Goal: Contribute content: Contribute content

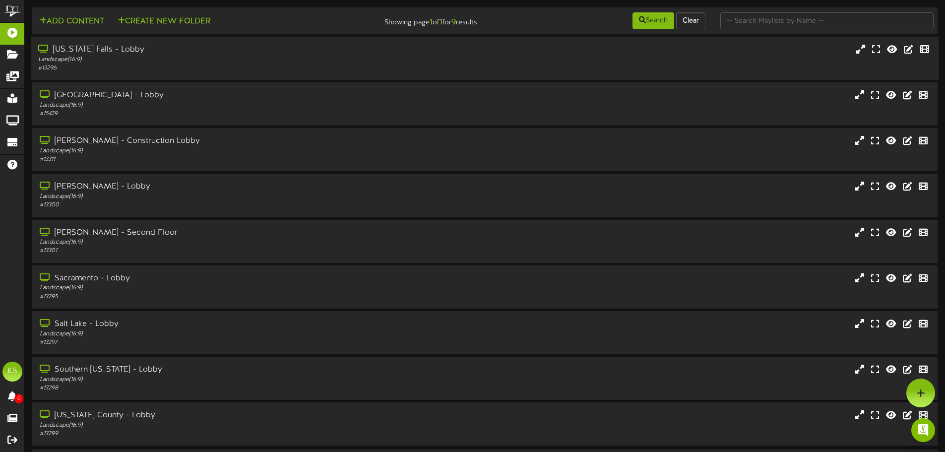
click at [99, 65] on div "# 13296" at bounding box center [220, 68] width 364 height 8
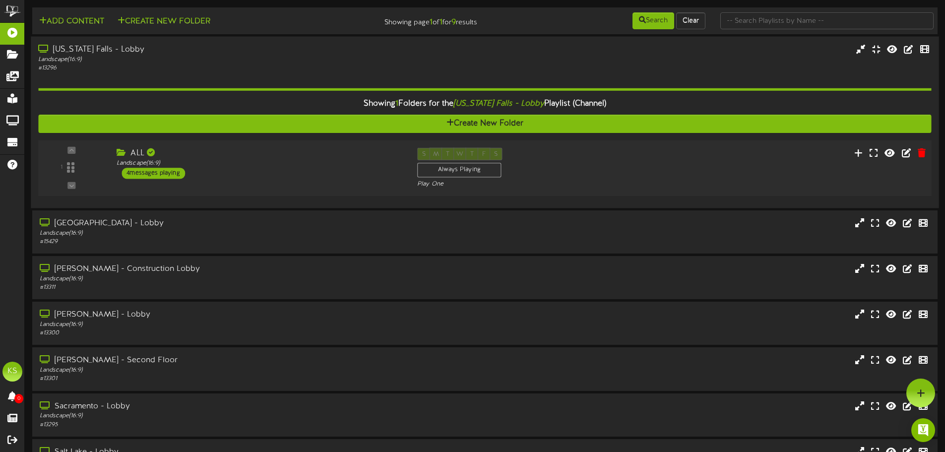
click at [146, 175] on div "4 messages playing" at bounding box center [154, 173] width 64 height 11
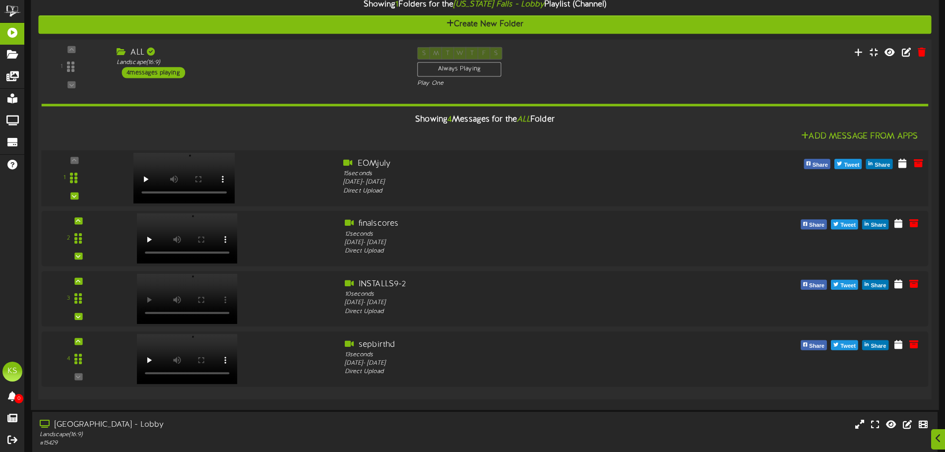
scroll to position [99, 0]
click at [920, 164] on icon at bounding box center [918, 162] width 11 height 11
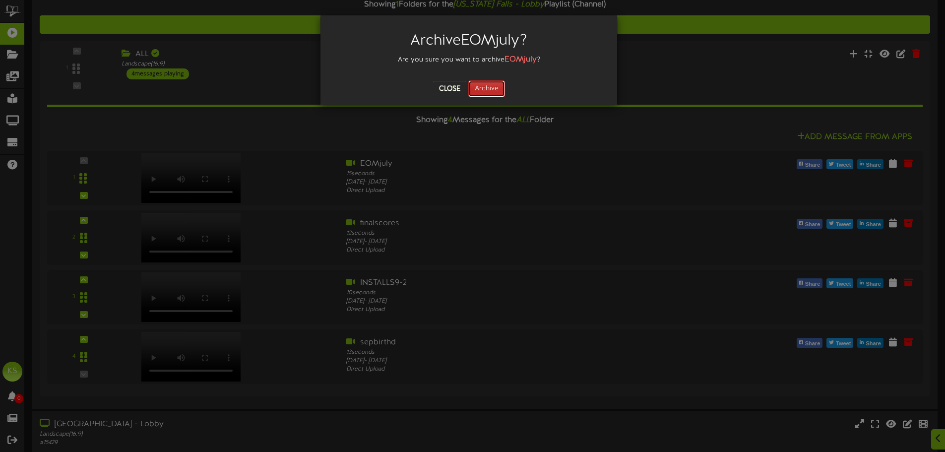
click at [487, 93] on button "Archive" at bounding box center [486, 88] width 37 height 17
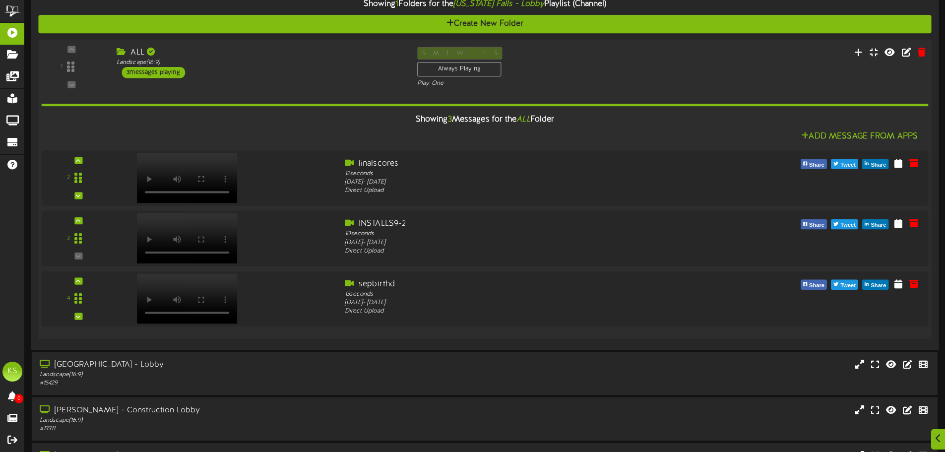
click at [120, 115] on div "Showing 3 Messages for the ALL Folder" at bounding box center [485, 119] width 902 height 21
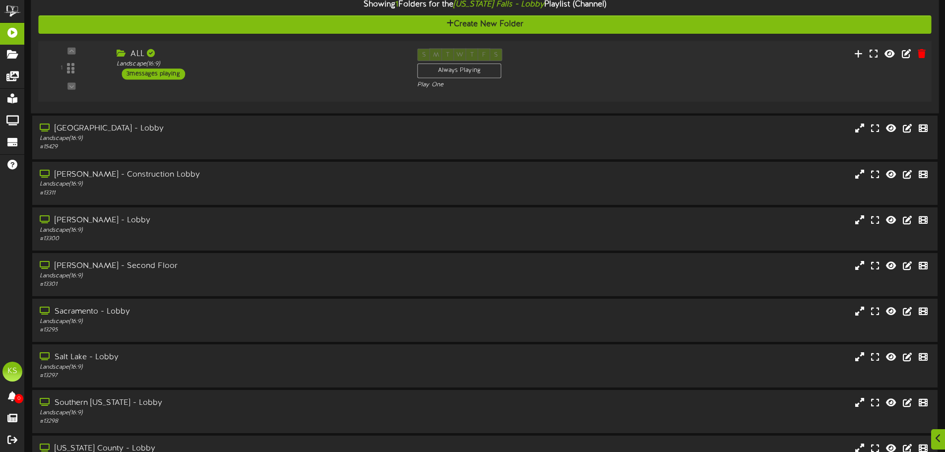
scroll to position [100, 0]
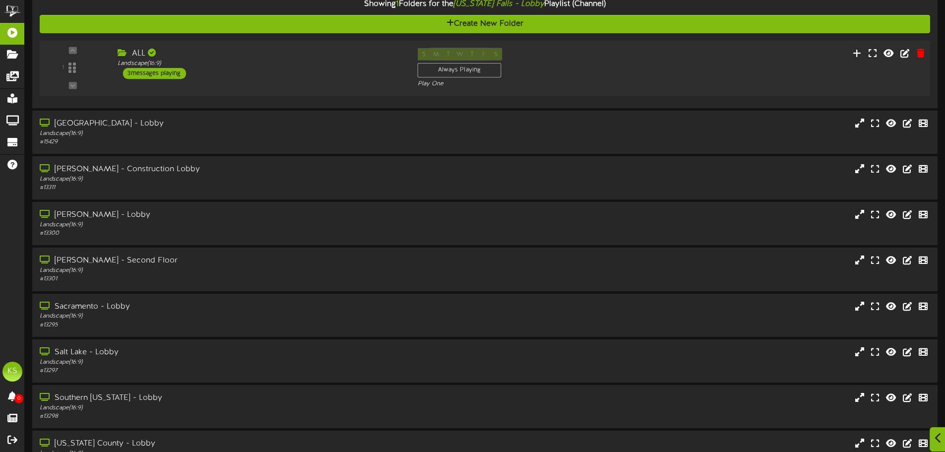
click at [935, 435] on icon at bounding box center [938, 438] width 6 height 11
click at [918, 395] on icon at bounding box center [921, 393] width 8 height 9
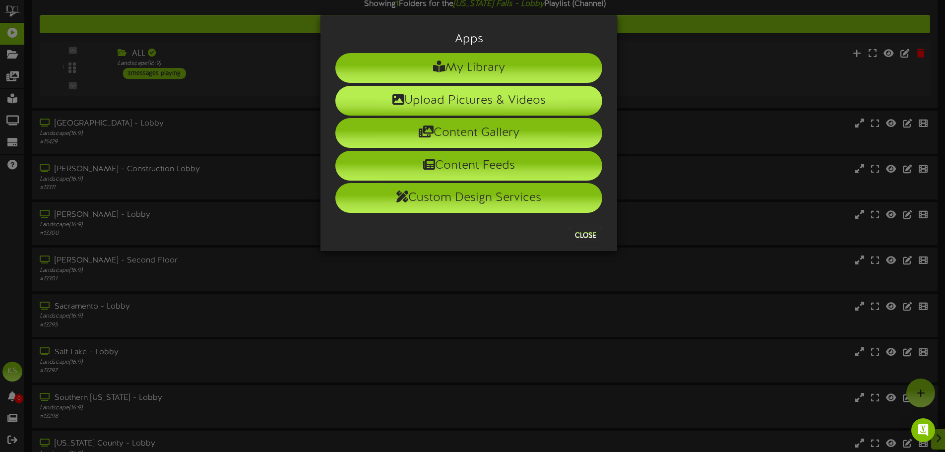
click at [457, 103] on li "Upload Pictures & Videos" at bounding box center [468, 101] width 267 height 30
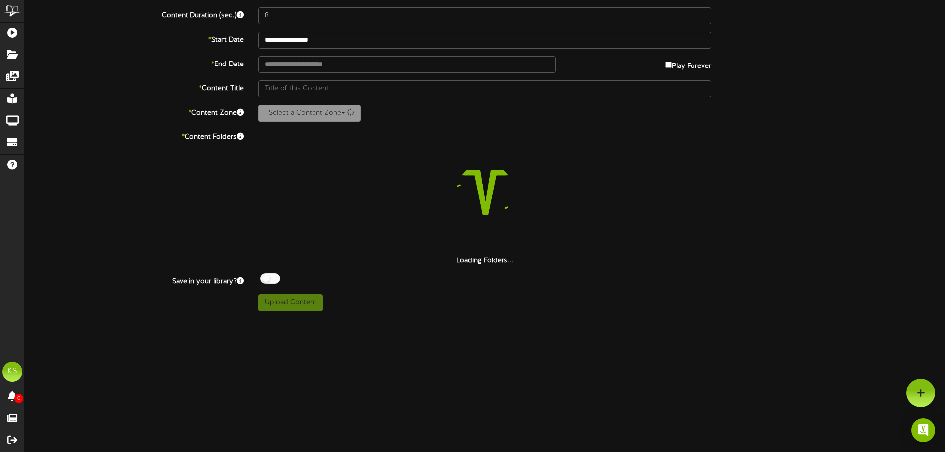
scroll to position [54, 0]
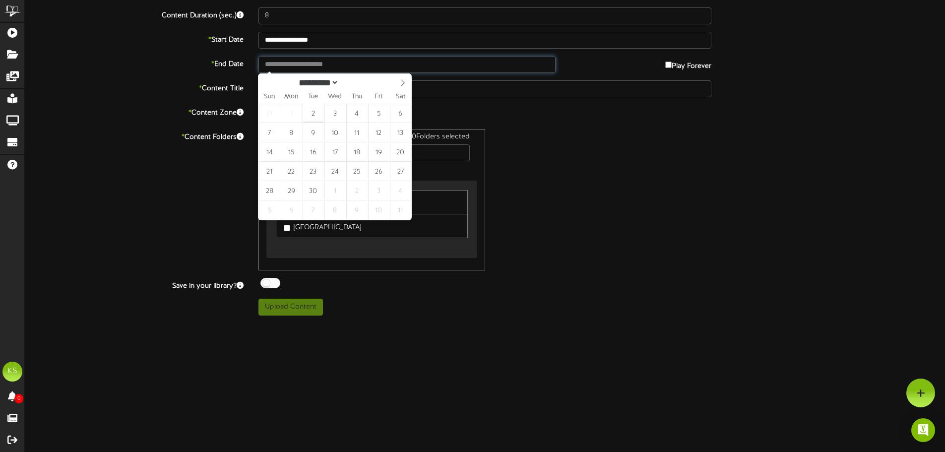
click at [303, 64] on input "text" at bounding box center [407, 64] width 297 height 17
type input "**********"
drag, startPoint x: 338, startPoint y: 66, endPoint x: 259, endPoint y: 71, distance: 80.1
click at [259, 71] on input "**********" at bounding box center [407, 64] width 297 height 17
type input "**********"
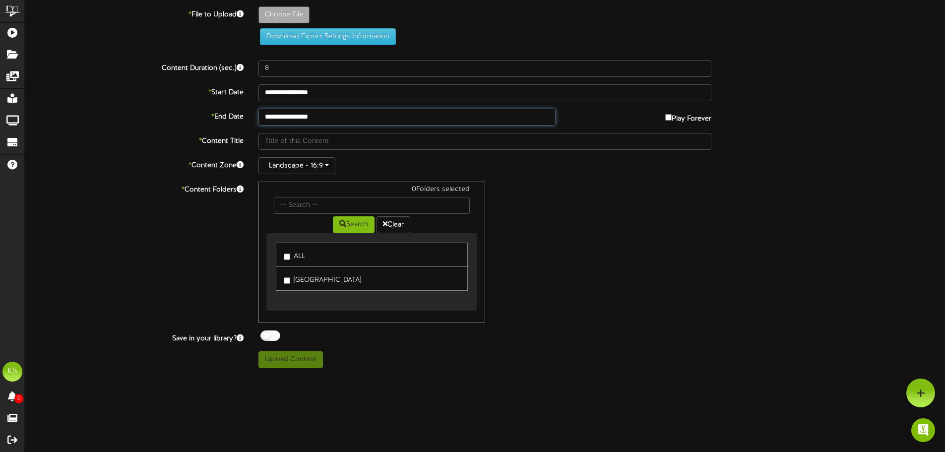
scroll to position [0, 0]
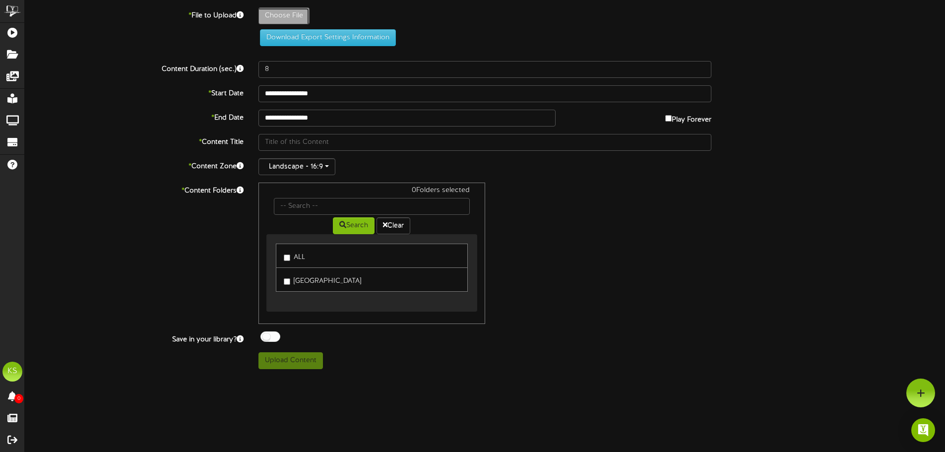
type input "**********"
type input "LB090225"
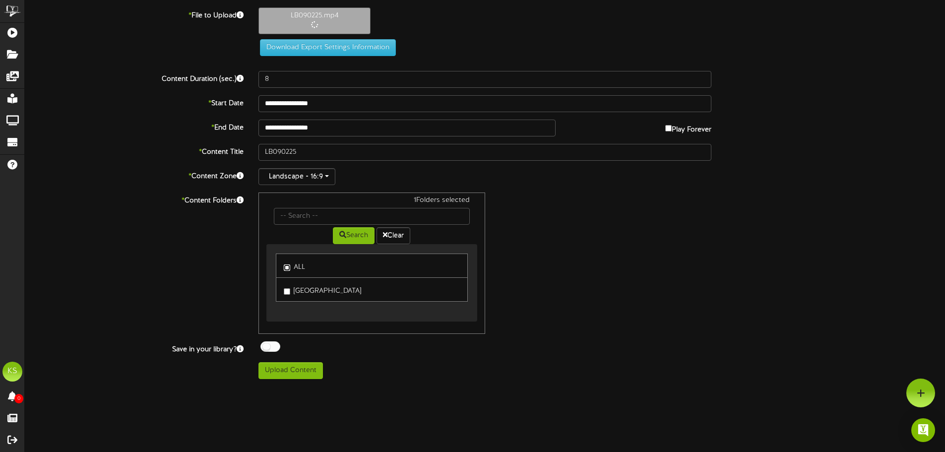
type input "35"
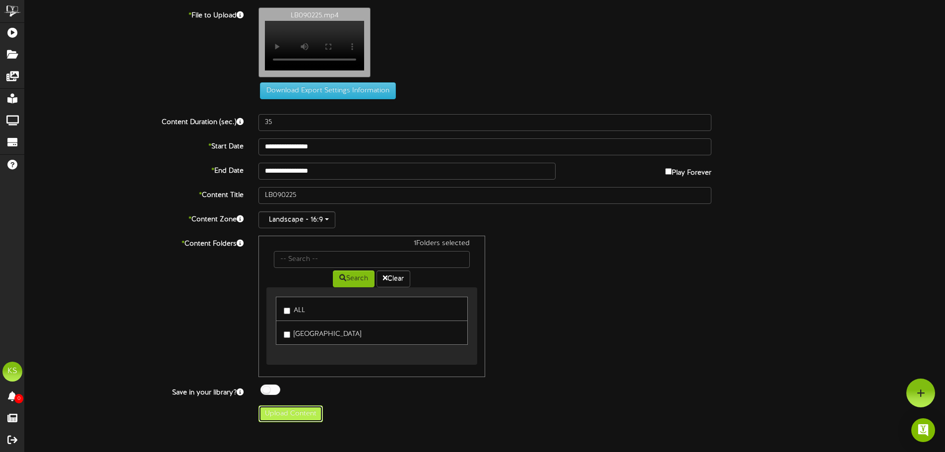
click at [308, 418] on button "Upload Content" at bounding box center [291, 413] width 65 height 17
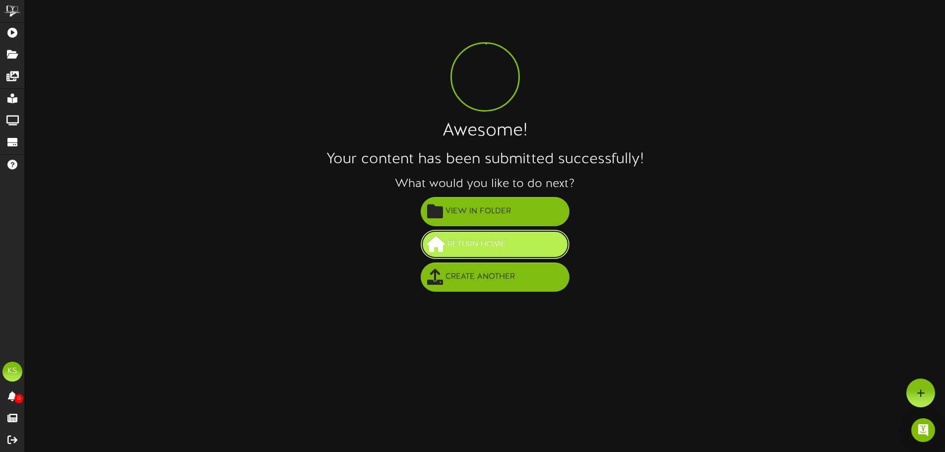
click at [516, 252] on button "Return Home" at bounding box center [495, 244] width 149 height 29
